Goal: Information Seeking & Learning: Learn about a topic

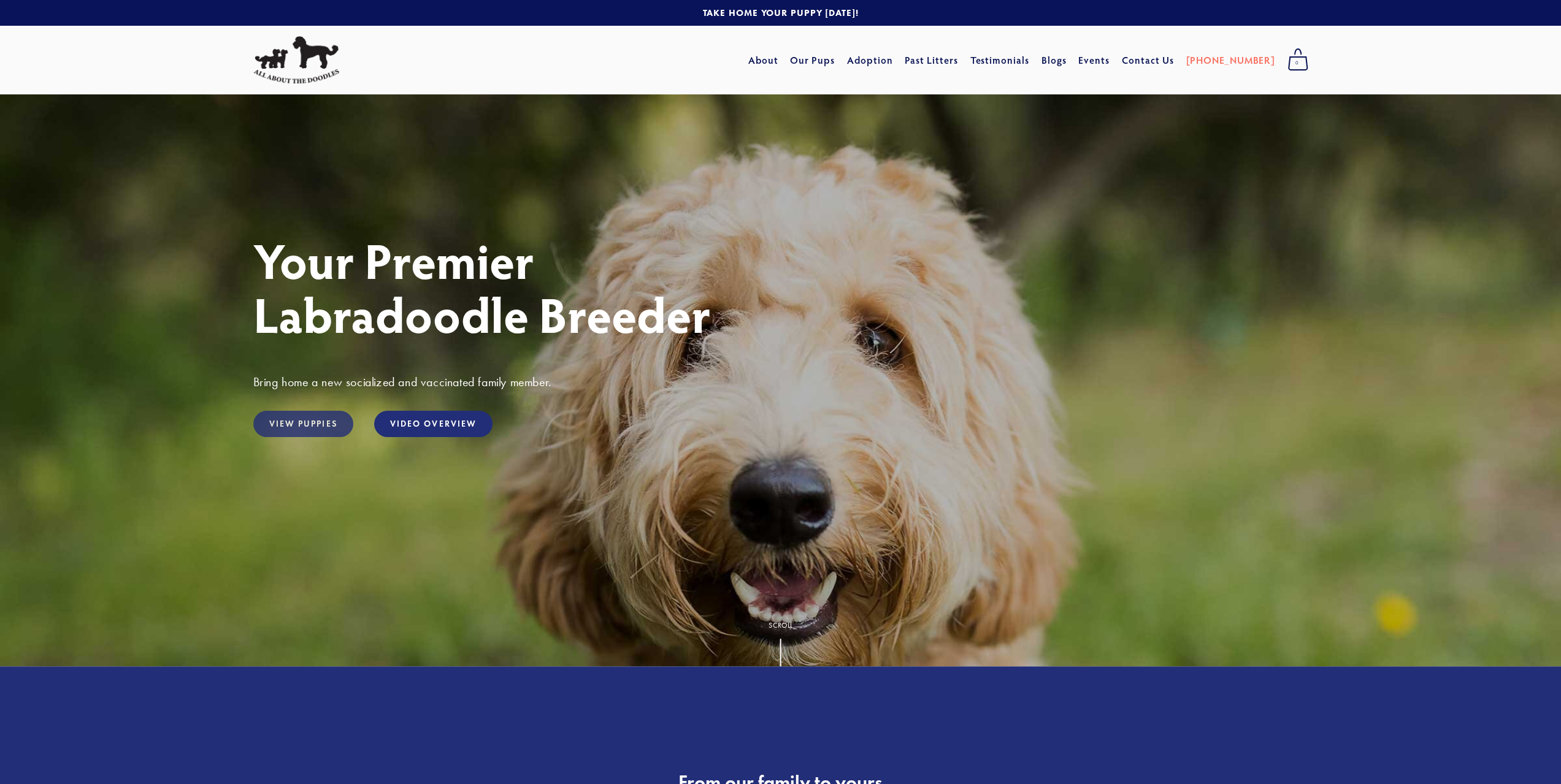
click at [330, 428] on link "View Puppies" at bounding box center [303, 423] width 100 height 27
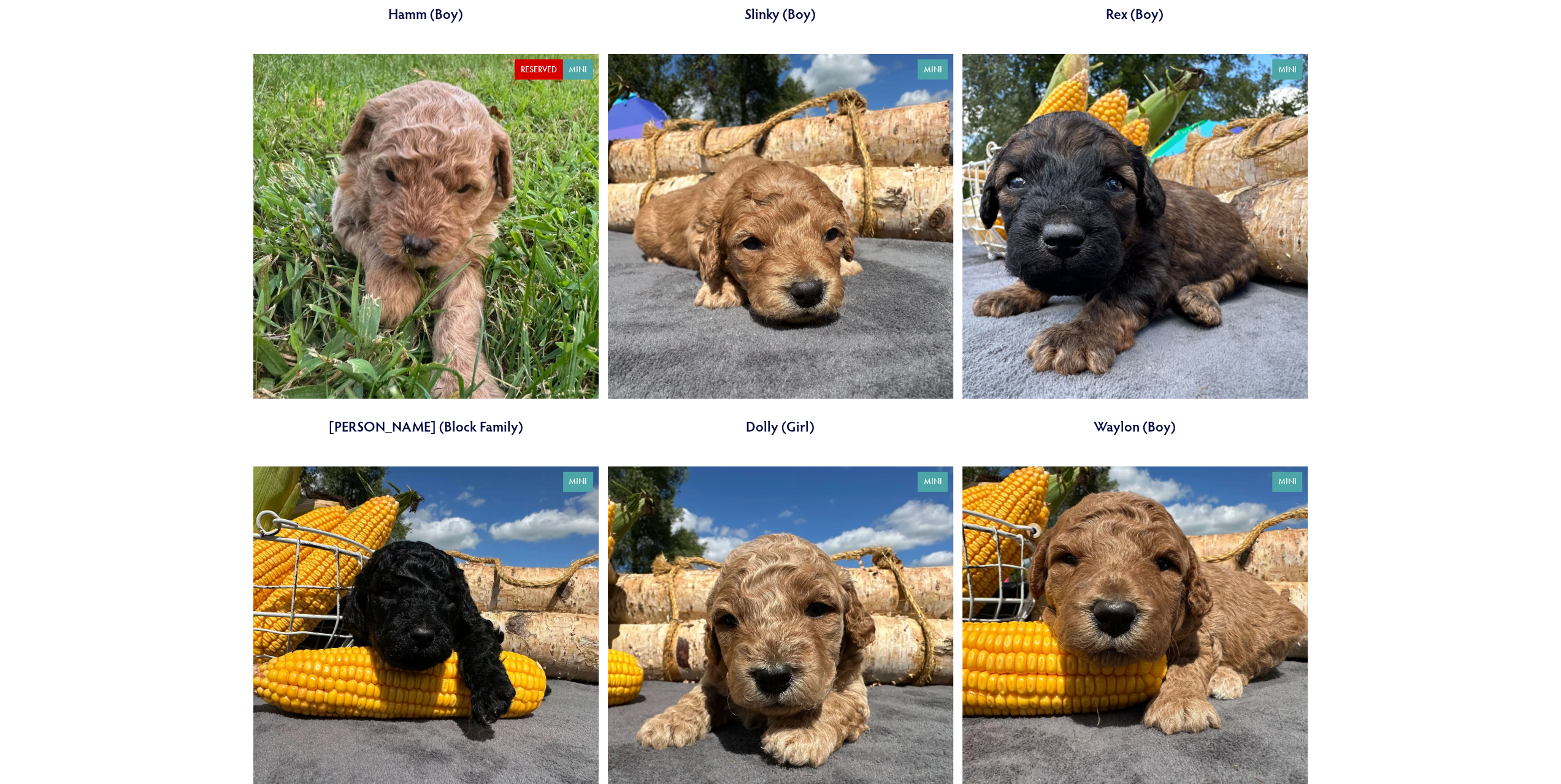
scroll to position [3740, 0]
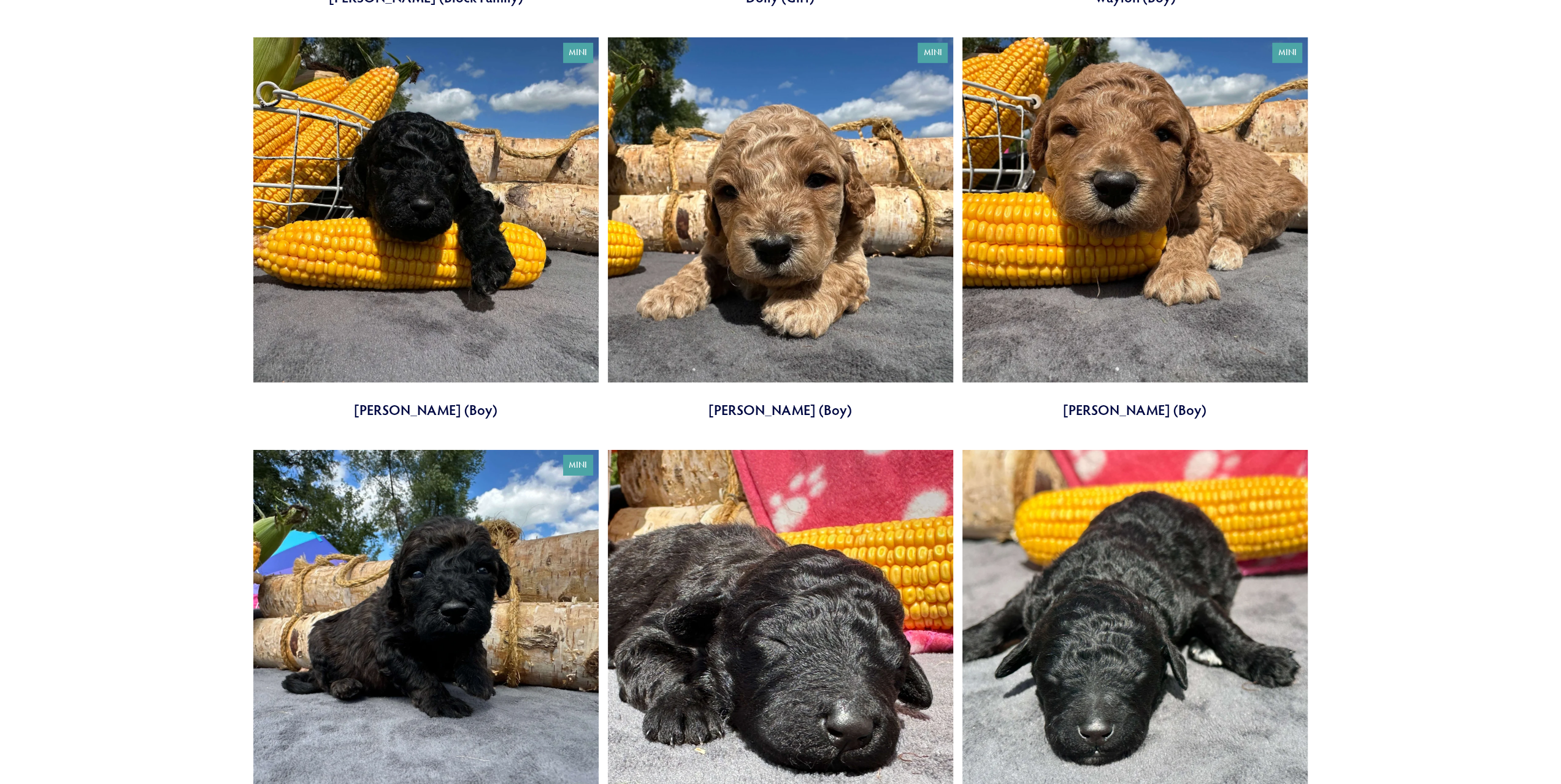
drag, startPoint x: 311, startPoint y: 468, endPoint x: 277, endPoint y: 477, distance: 35.2
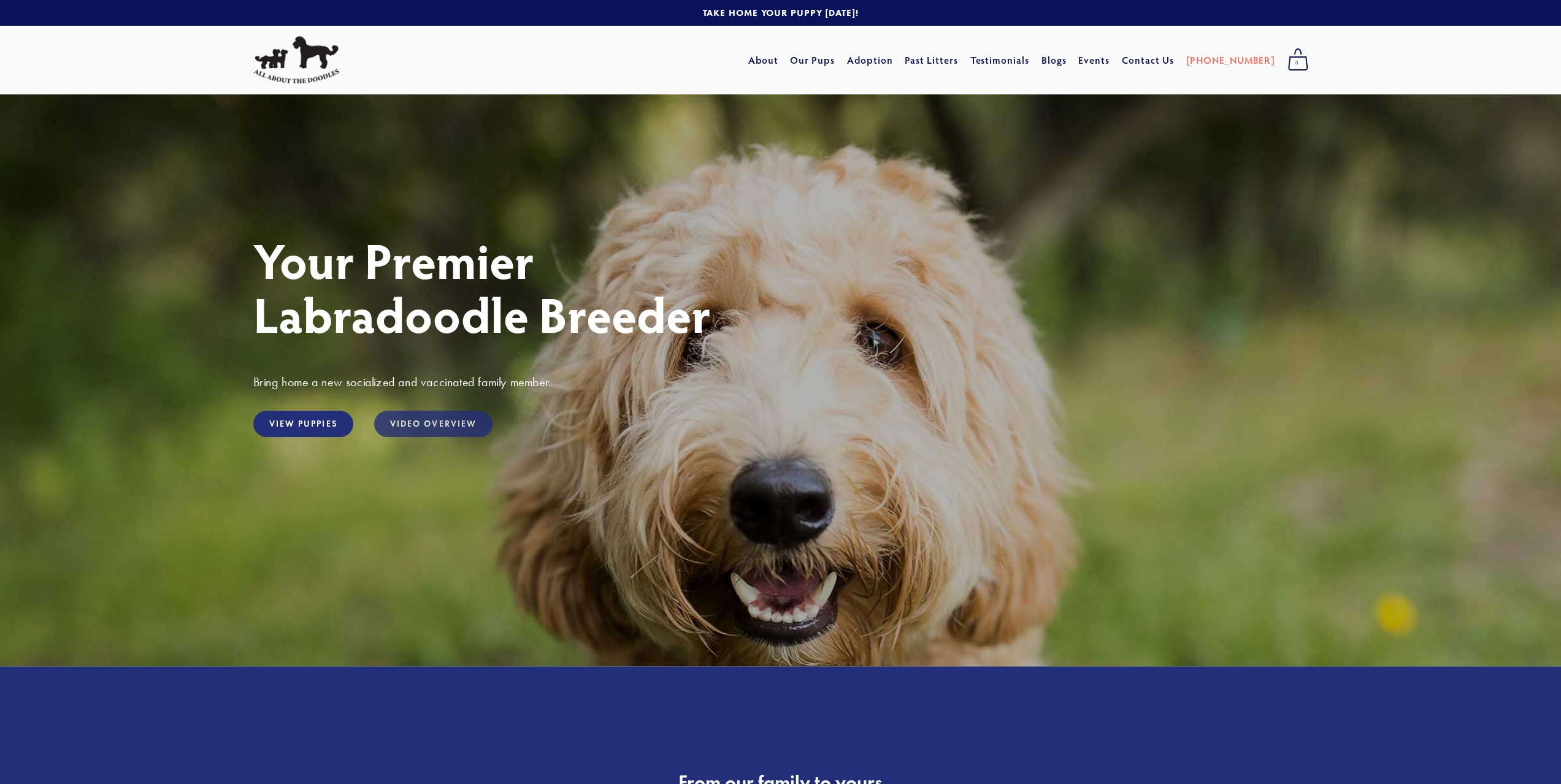
click at [411, 420] on link "Video Overview" at bounding box center [433, 423] width 118 height 27
